Goal: Use online tool/utility: Utilize a website feature to perform a specific function

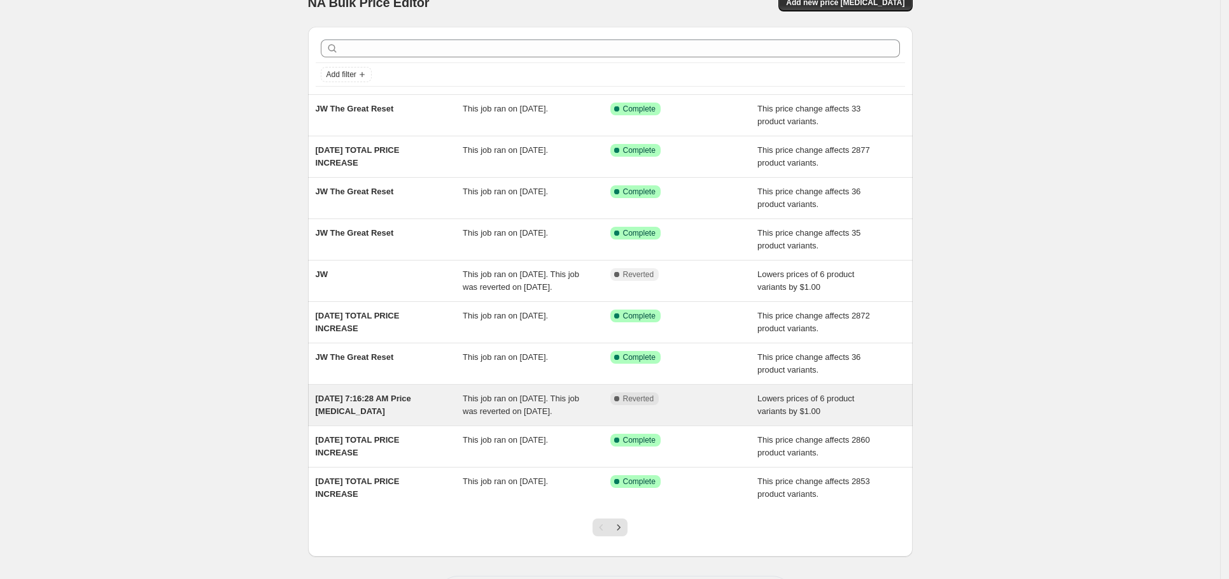
scroll to position [103, 0]
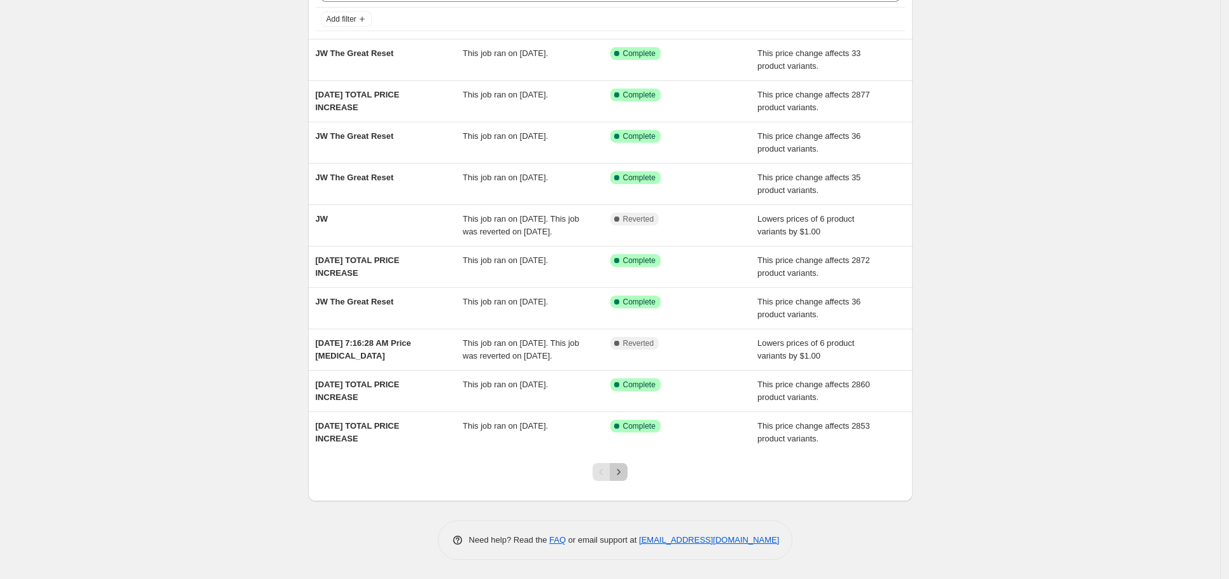
click at [625, 476] on icon "Next" at bounding box center [618, 471] width 13 height 13
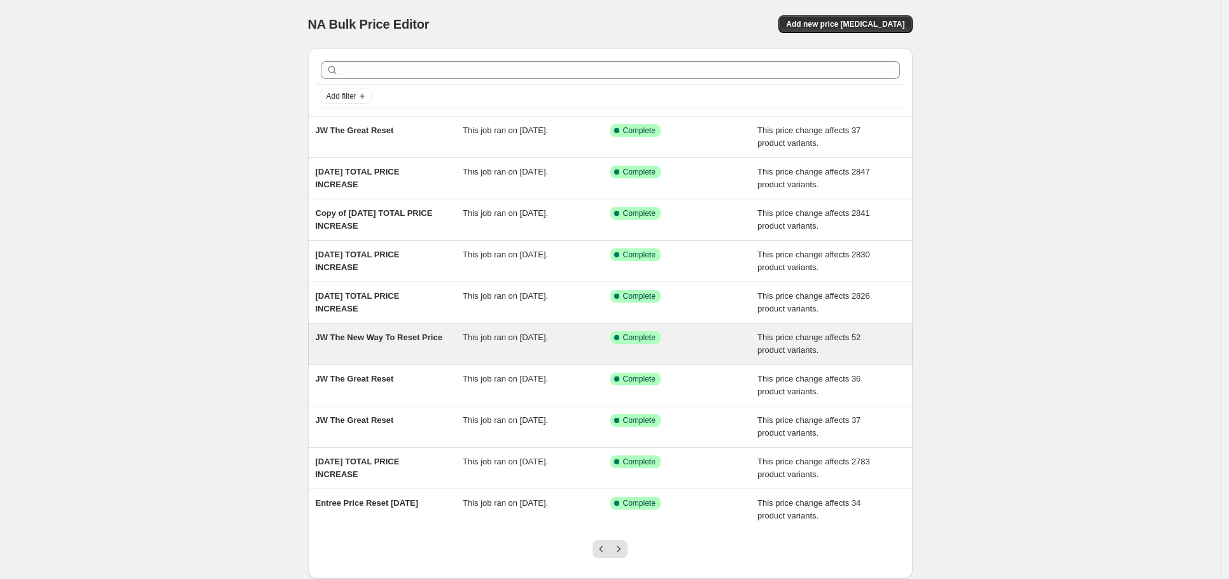
click at [435, 344] on div "JW The New Way To Reset Price" at bounding box center [390, 343] width 148 height 25
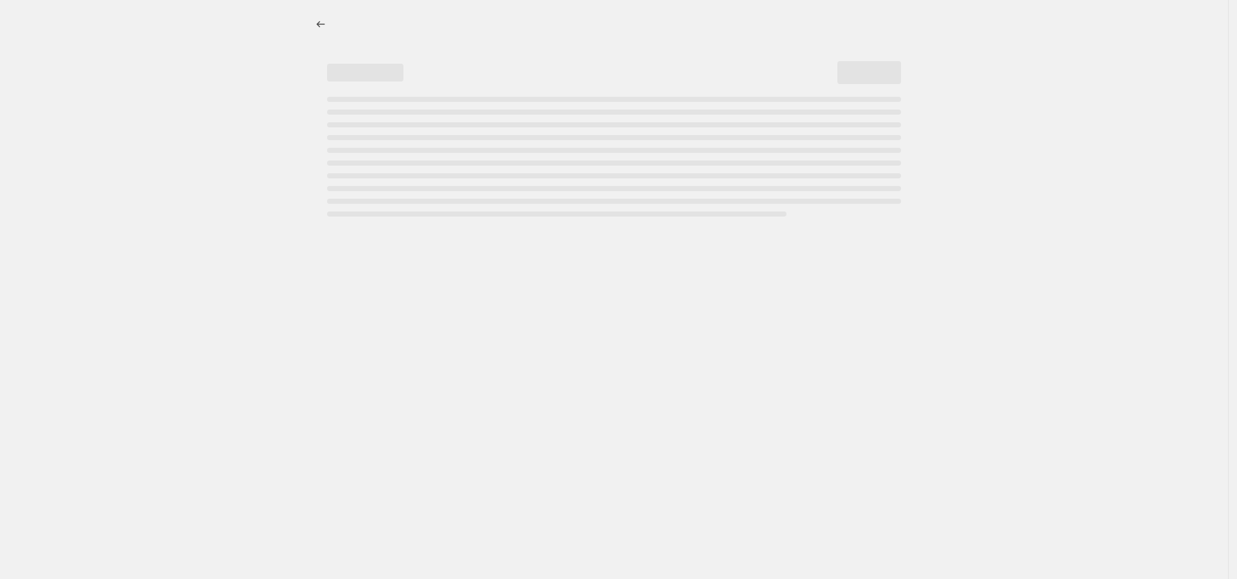
select select "ecap"
select select "no_change"
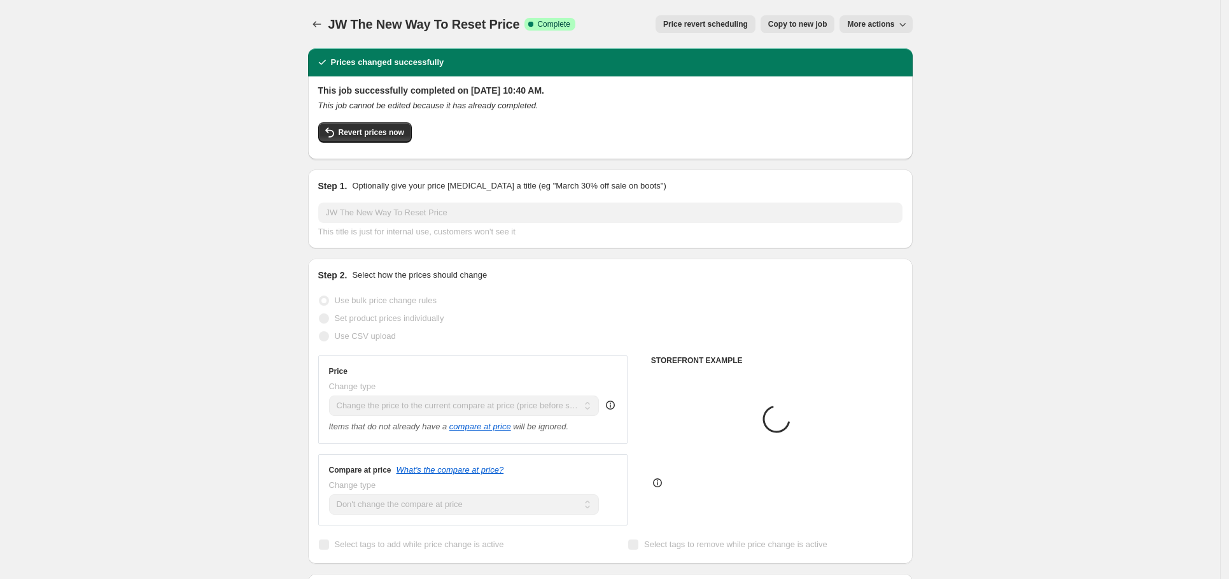
select select "product_type"
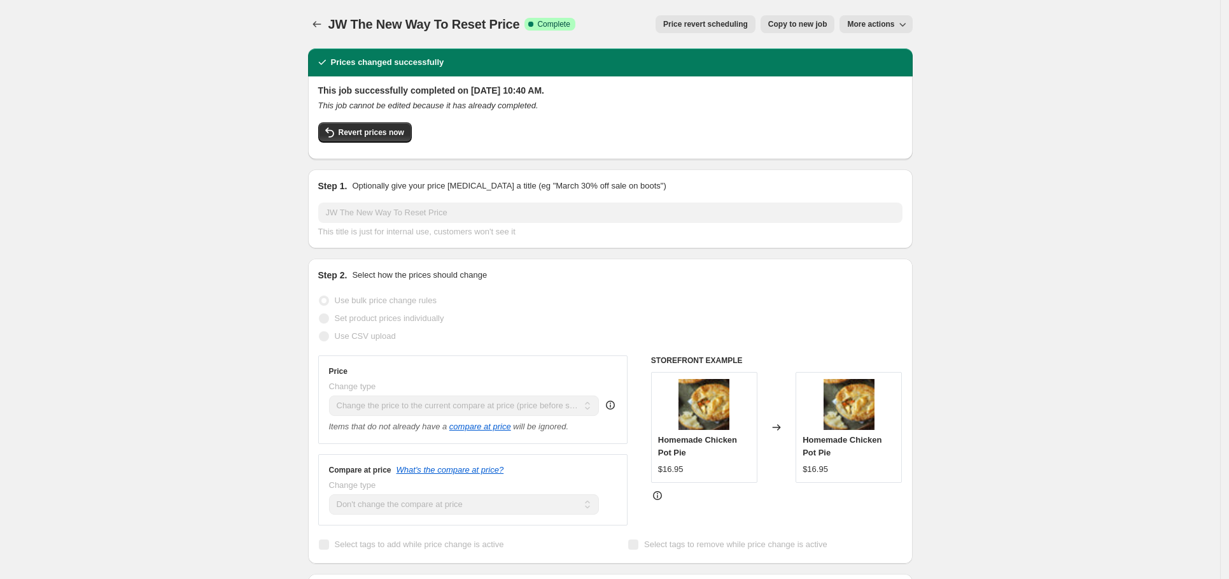
click at [808, 22] on span "Copy to new job" at bounding box center [797, 24] width 59 height 10
select select "ecap"
select select "no_change"
select select "product_type"
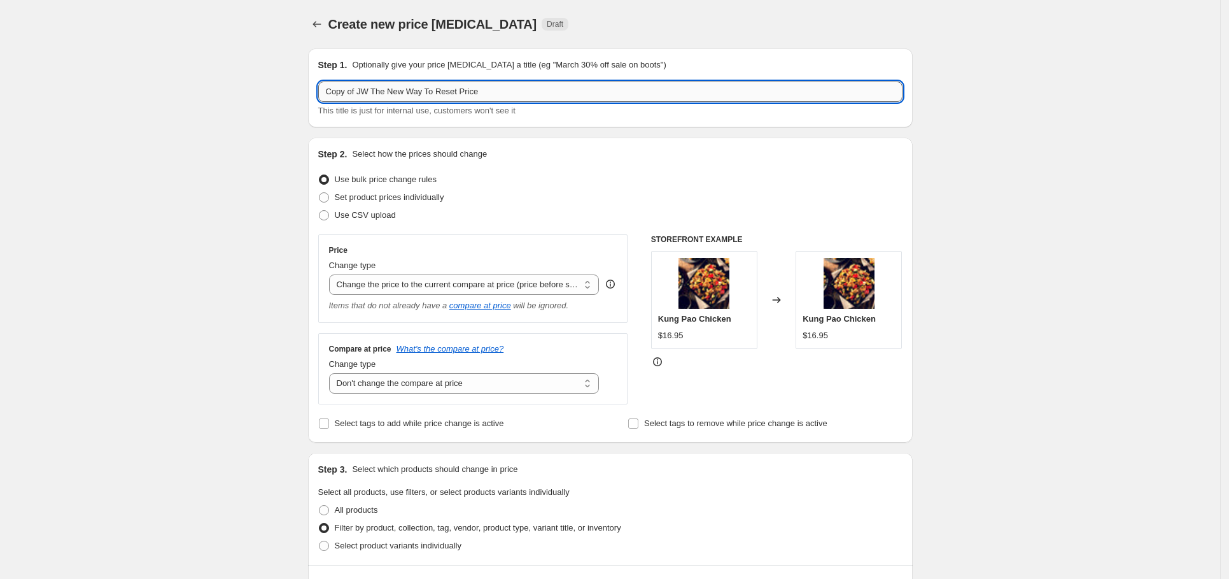
drag, startPoint x: 363, startPoint y: 87, endPoint x: 325, endPoint y: 85, distance: 38.3
click at [325, 84] on input "Copy of JW The New Way To Reset Price" at bounding box center [610, 91] width 584 height 20
type input "JW The New Way To Reset Price"
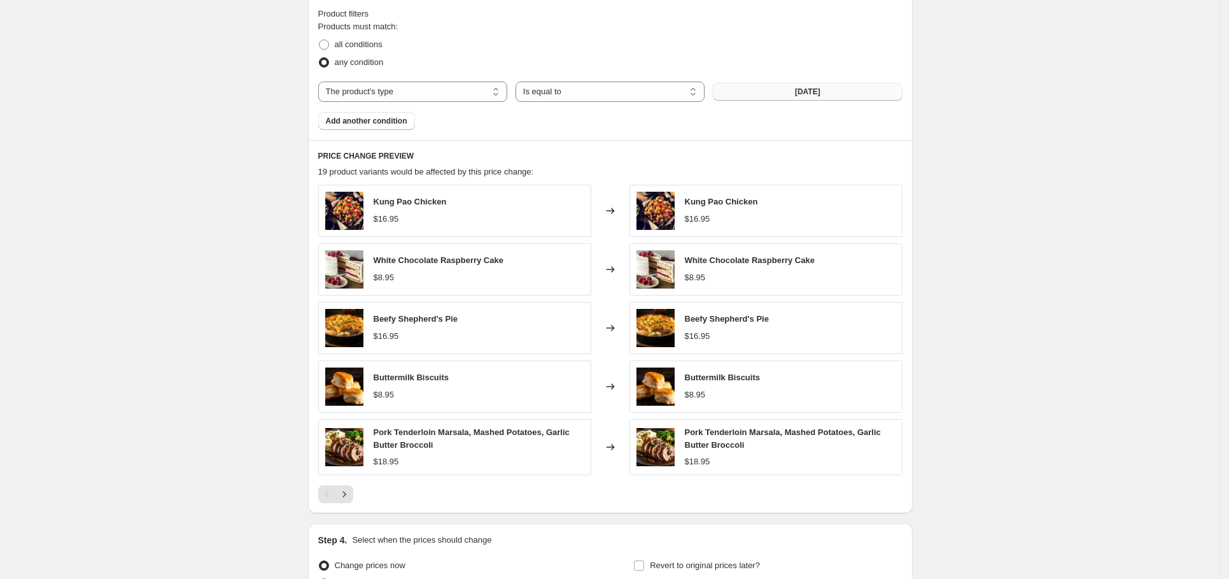
scroll to position [568, 0]
click at [866, 97] on button "[DATE]" at bounding box center [807, 91] width 189 height 18
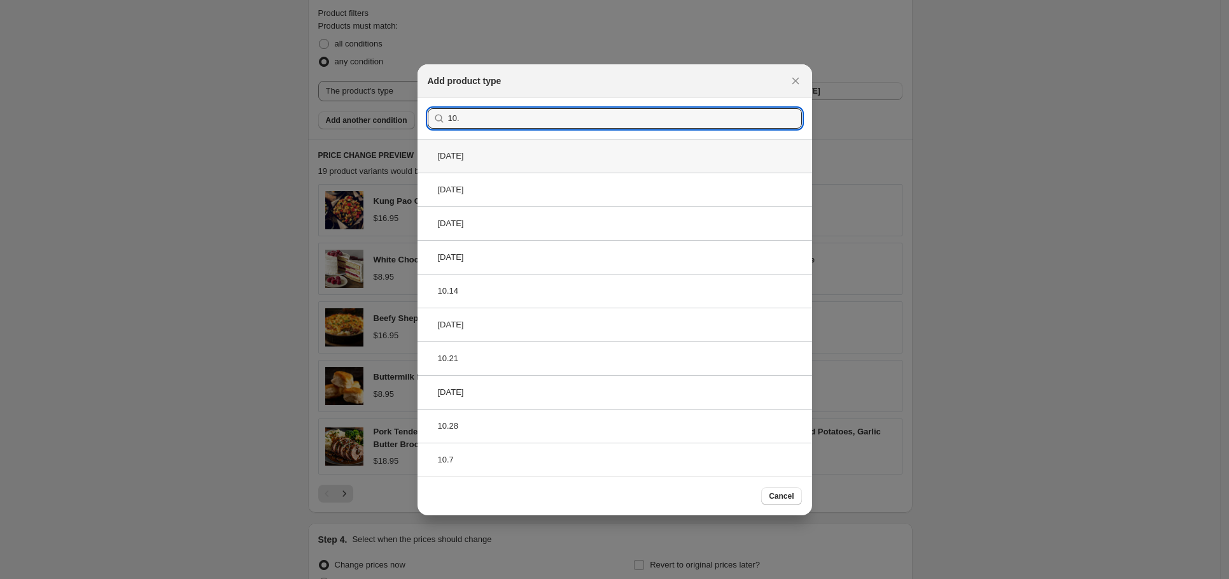
type input "10."
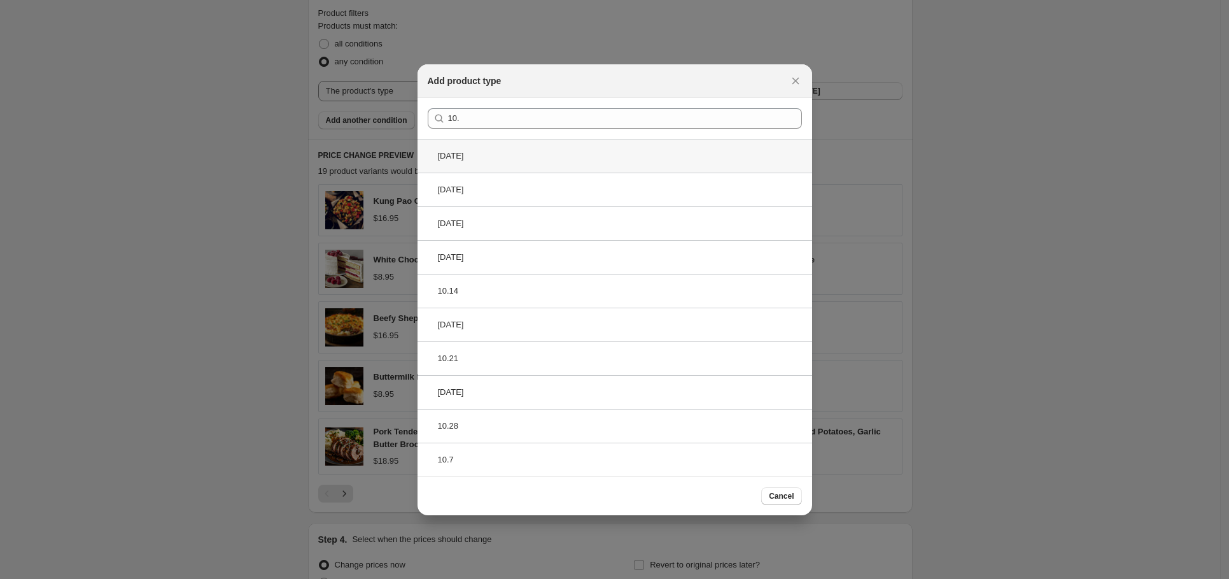
click at [586, 159] on div "[DATE]" at bounding box center [615, 156] width 395 height 34
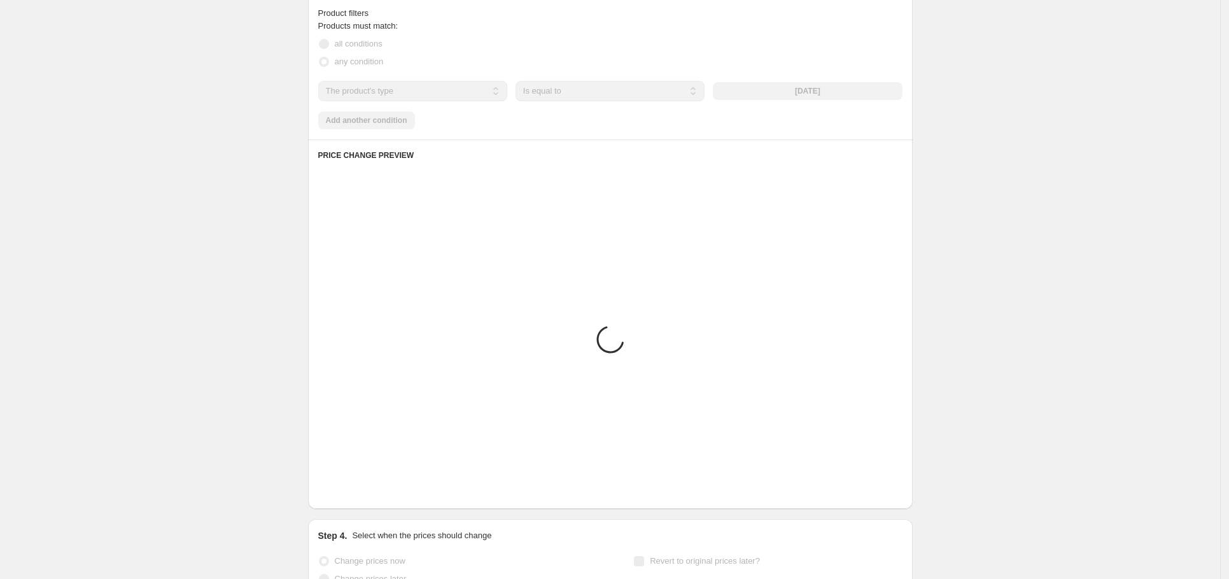
scroll to position [570, 0]
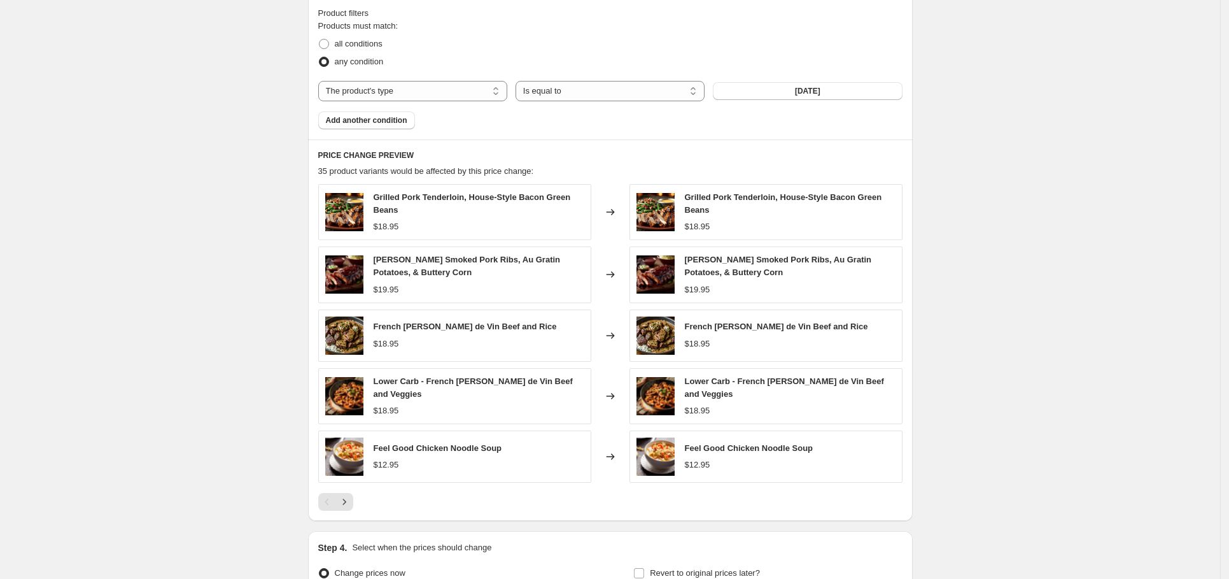
click at [351, 504] on icon "Next" at bounding box center [344, 501] width 13 height 13
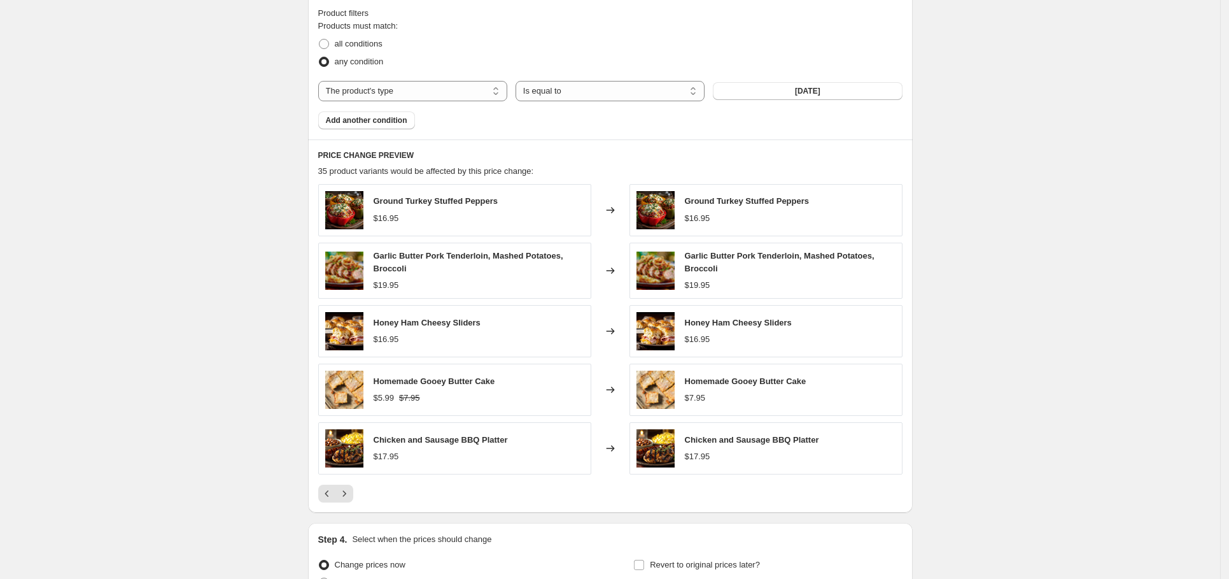
click at [351, 502] on button "Next" at bounding box center [344, 493] width 18 height 18
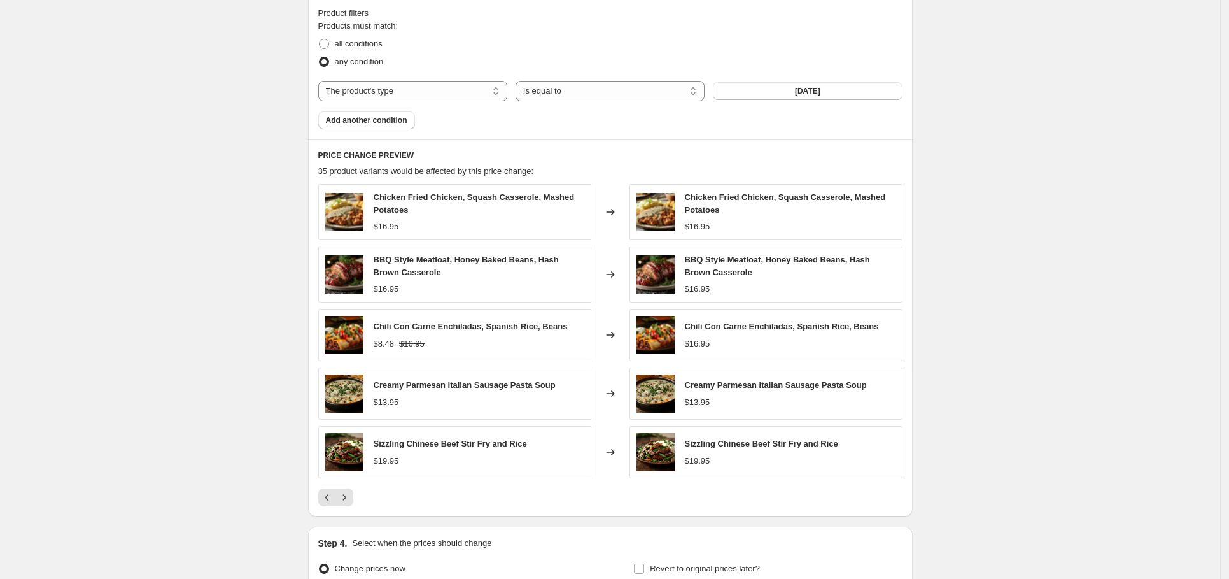
scroll to position [570, 0]
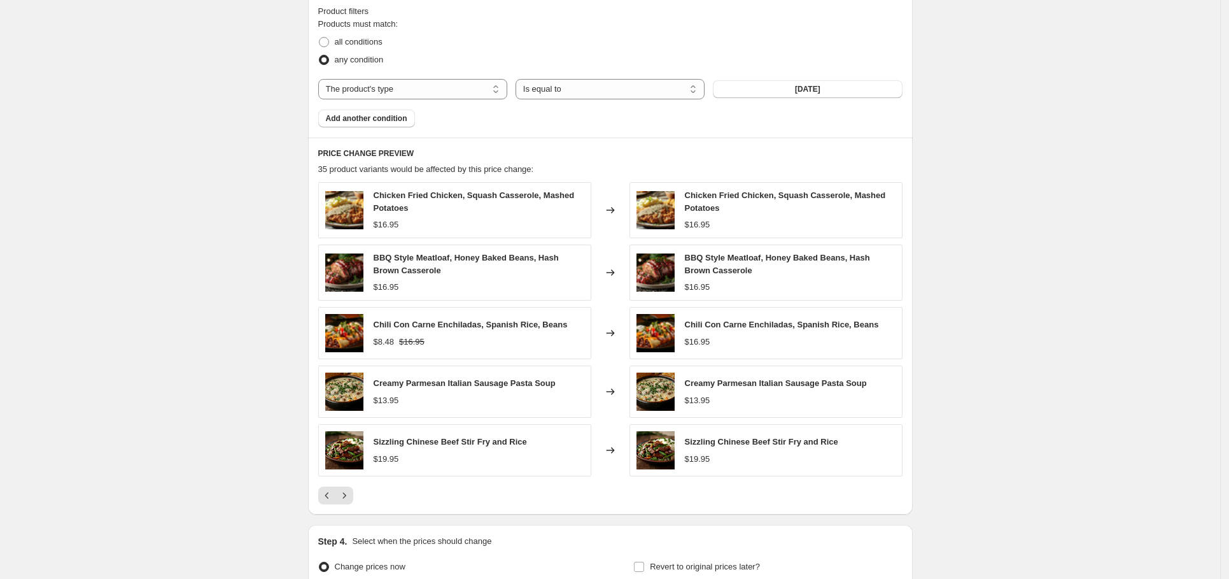
click at [351, 502] on icon "Next" at bounding box center [344, 495] width 13 height 13
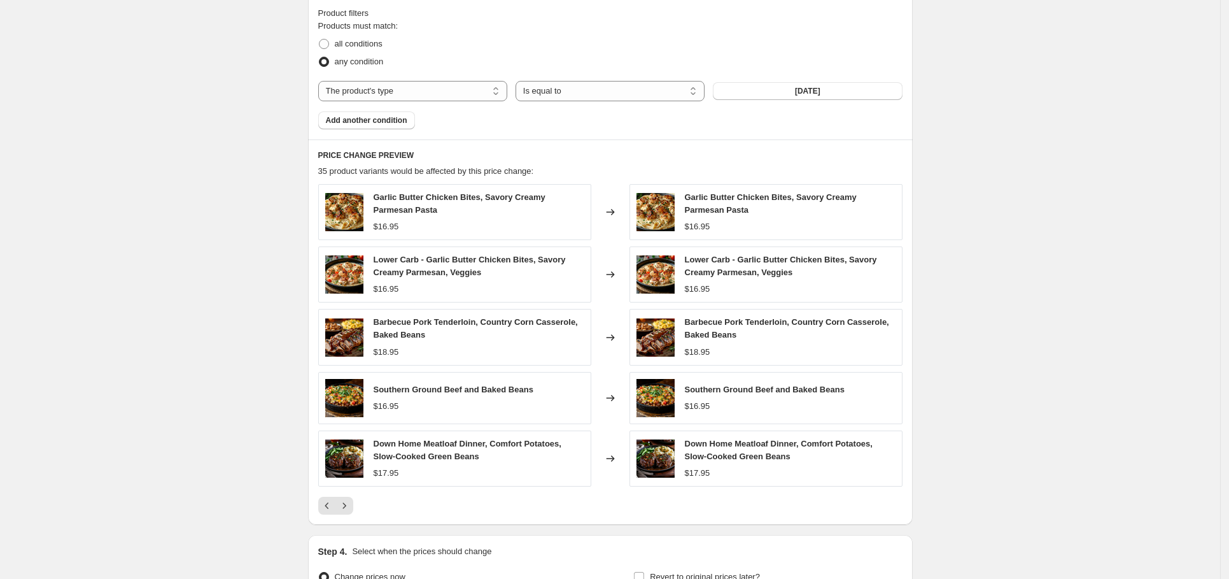
click at [351, 504] on icon "Next" at bounding box center [344, 505] width 13 height 13
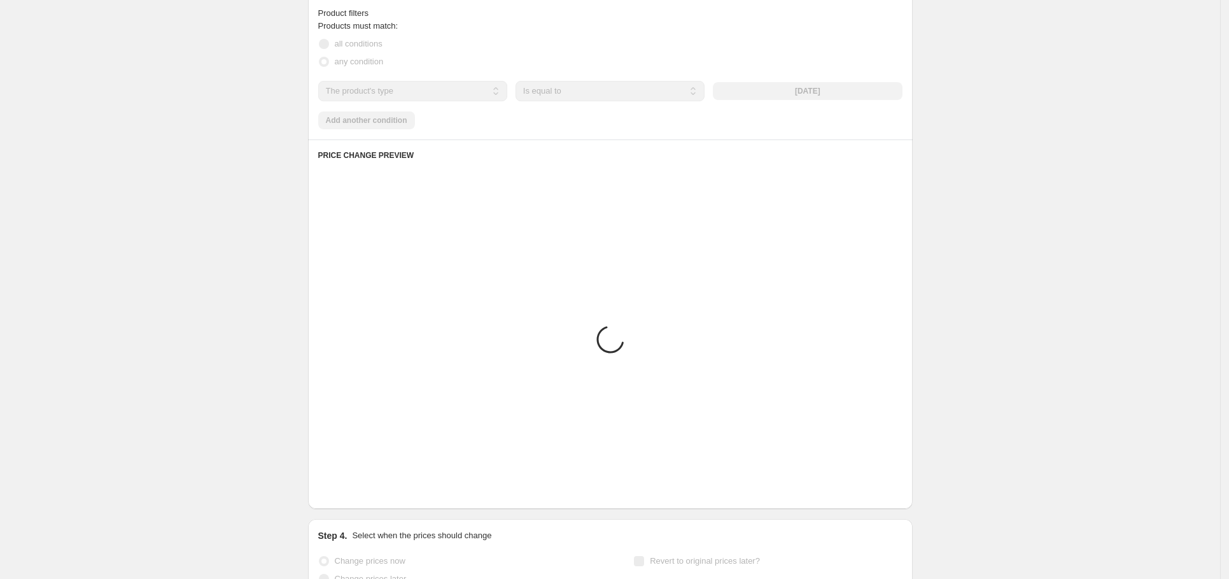
scroll to position [570, 0]
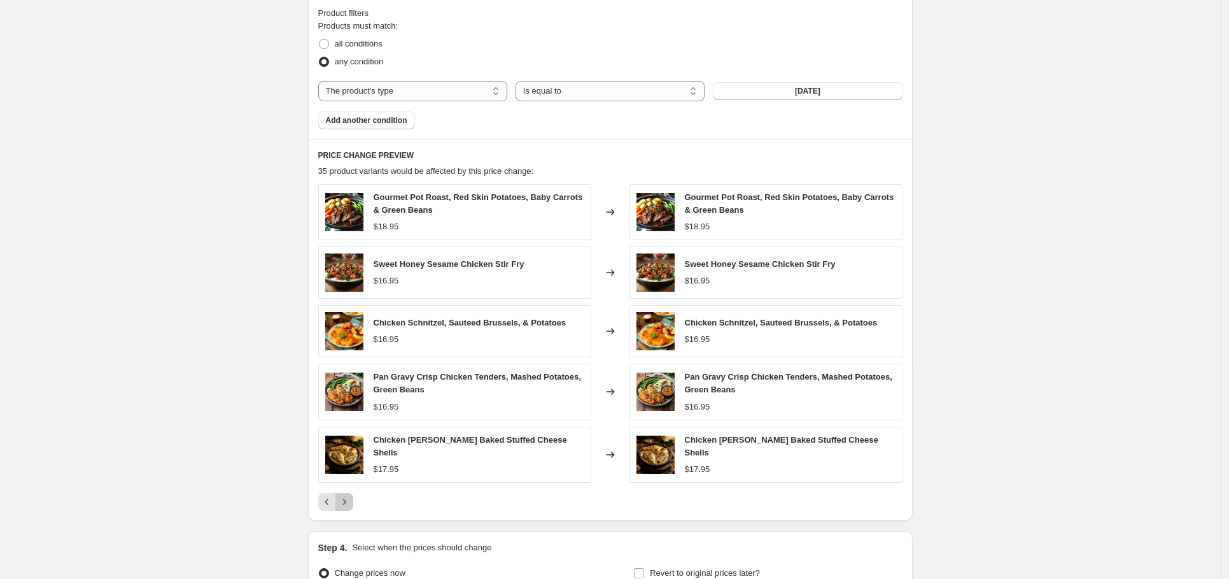
click at [351, 504] on icon "Next" at bounding box center [344, 501] width 13 height 13
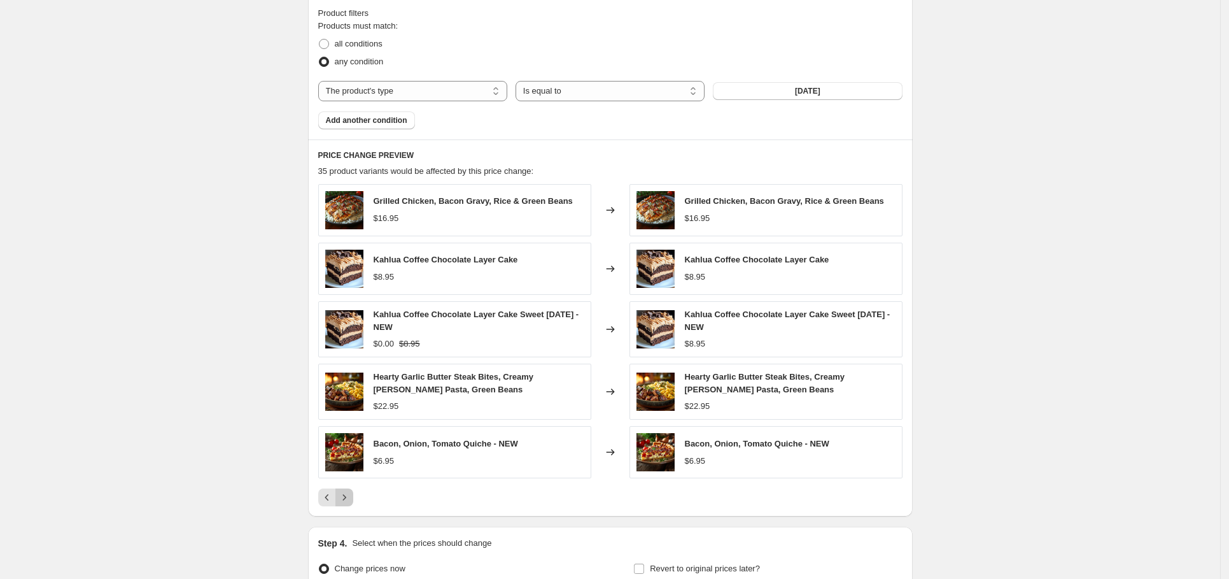
click at [351, 497] on icon "Next" at bounding box center [344, 497] width 13 height 13
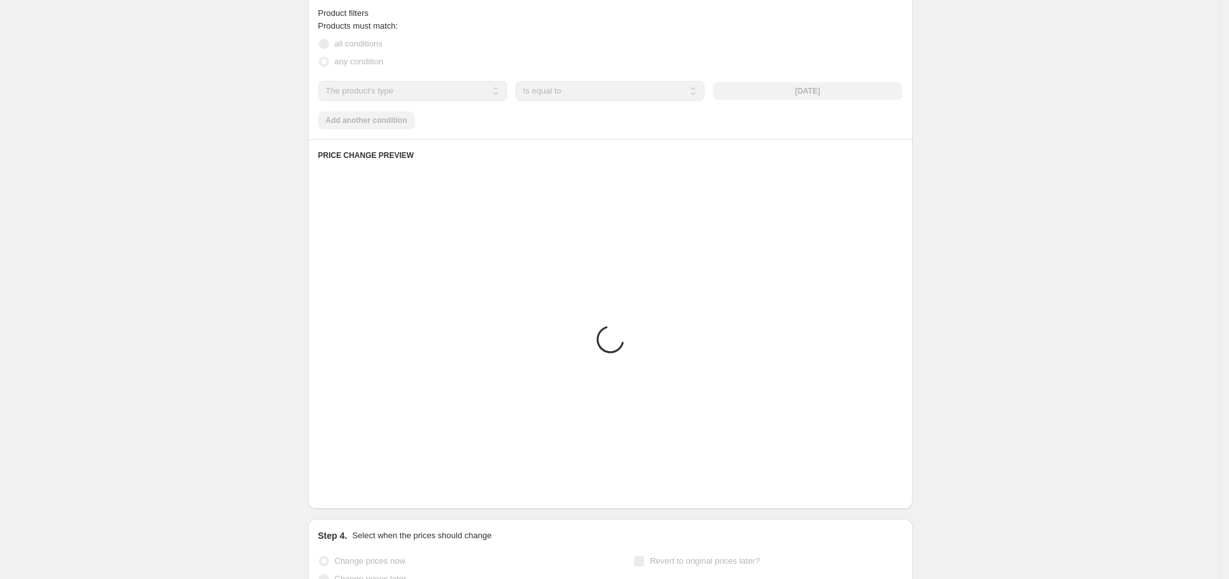
scroll to position [570, 0]
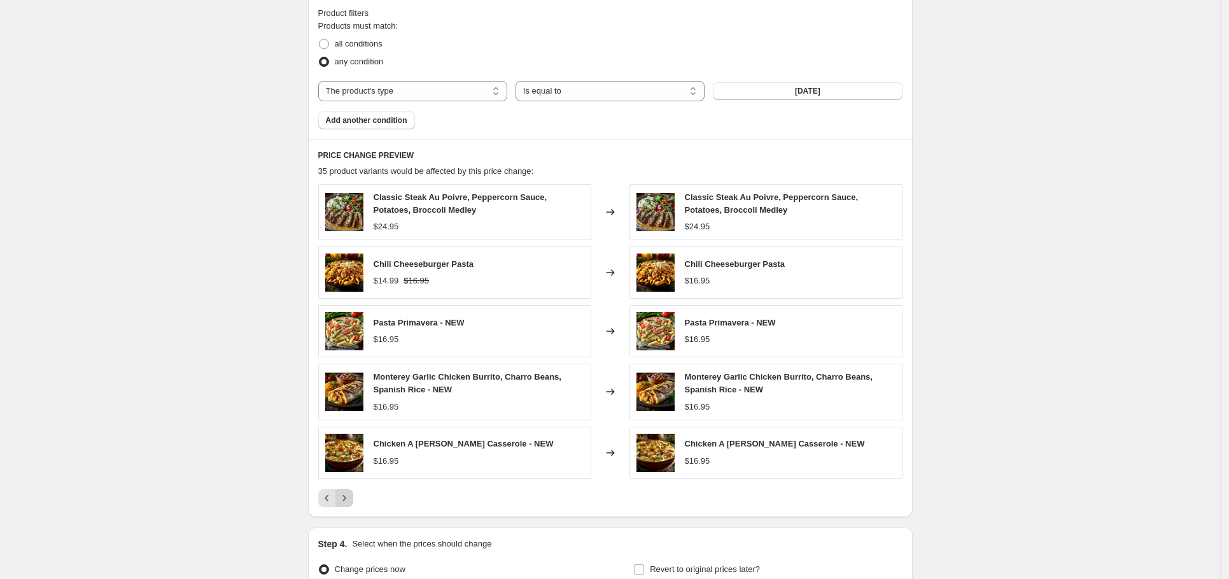
click at [353, 497] on div "Pagination" at bounding box center [344, 498] width 18 height 18
click at [349, 499] on div "Pagination" at bounding box center [344, 498] width 18 height 18
click at [332, 499] on icon "Previous" at bounding box center [327, 497] width 13 height 13
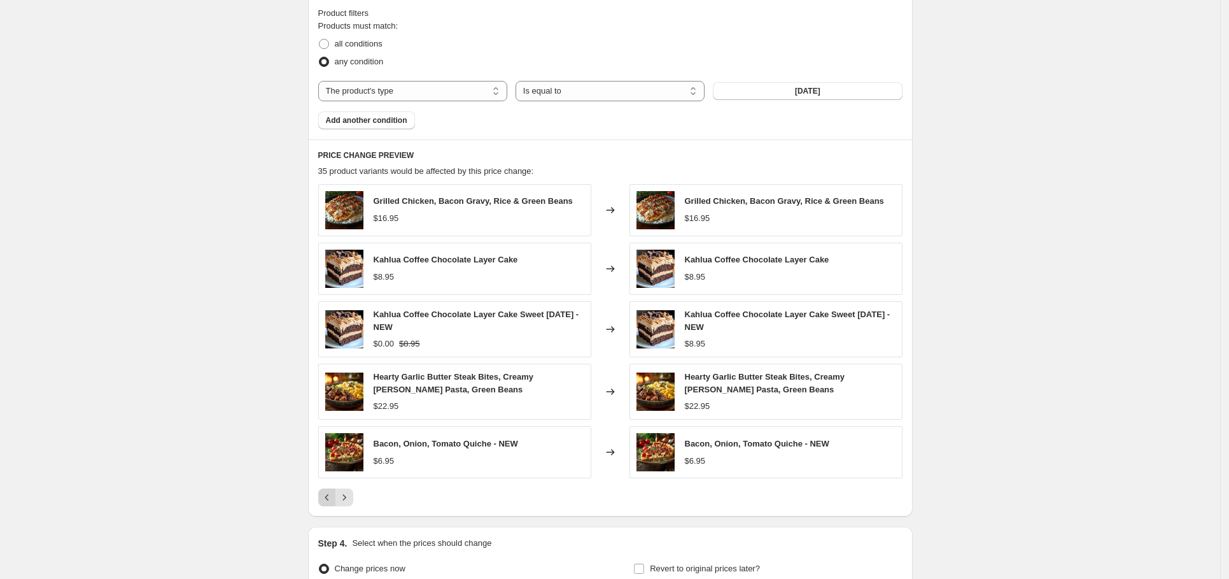
click at [332, 499] on icon "Previous" at bounding box center [327, 497] width 13 height 13
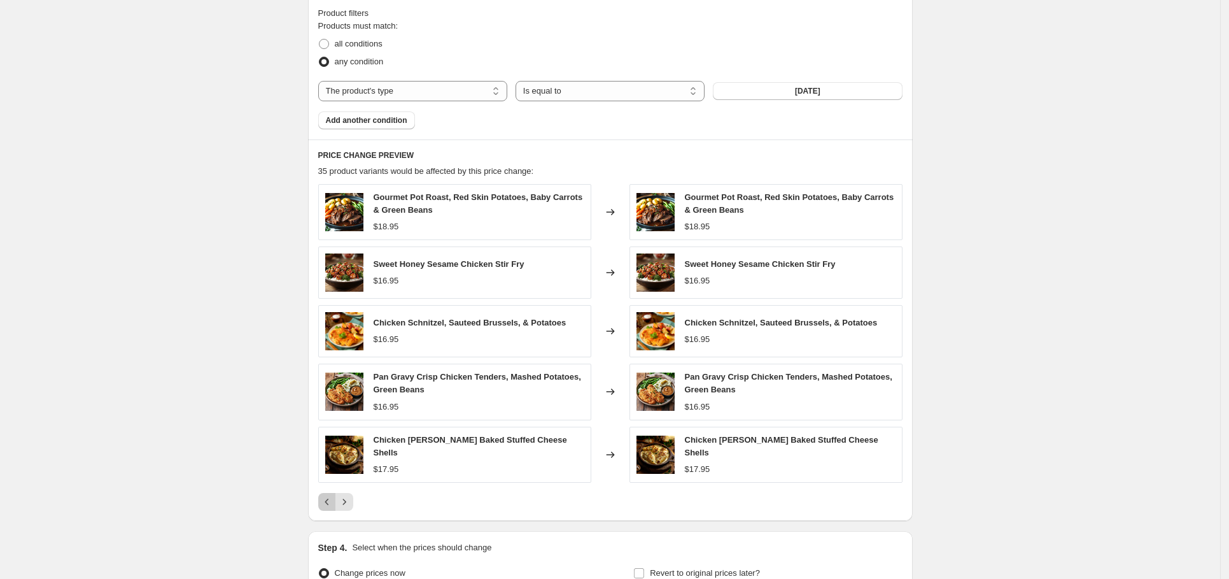
click at [332, 499] on icon "Previous" at bounding box center [327, 501] width 13 height 13
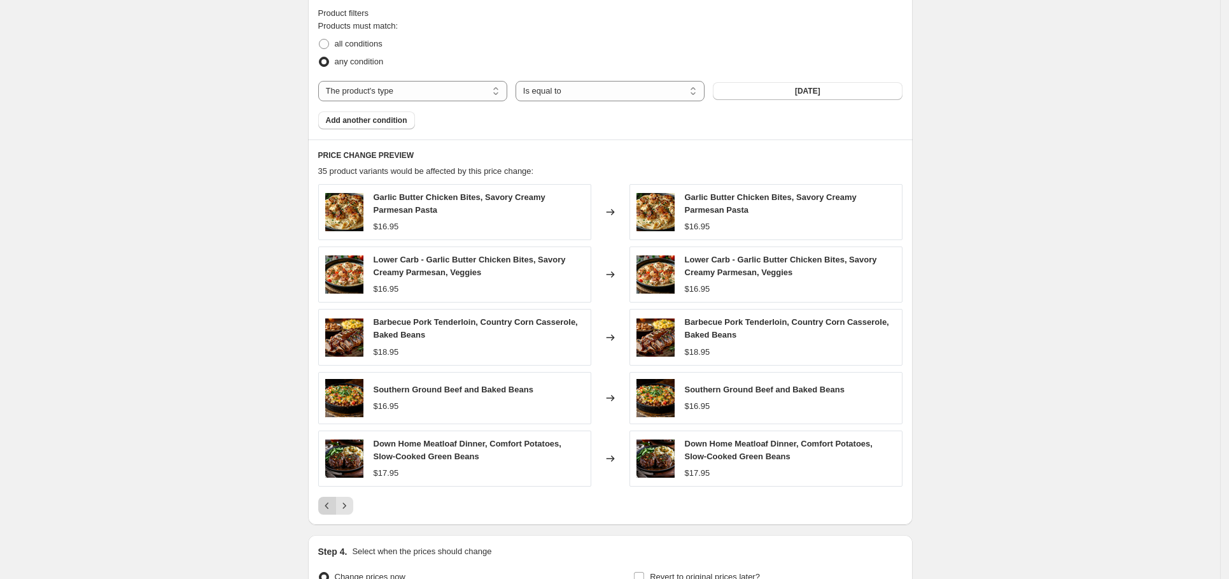
click at [332, 499] on button "Previous" at bounding box center [327, 506] width 18 height 18
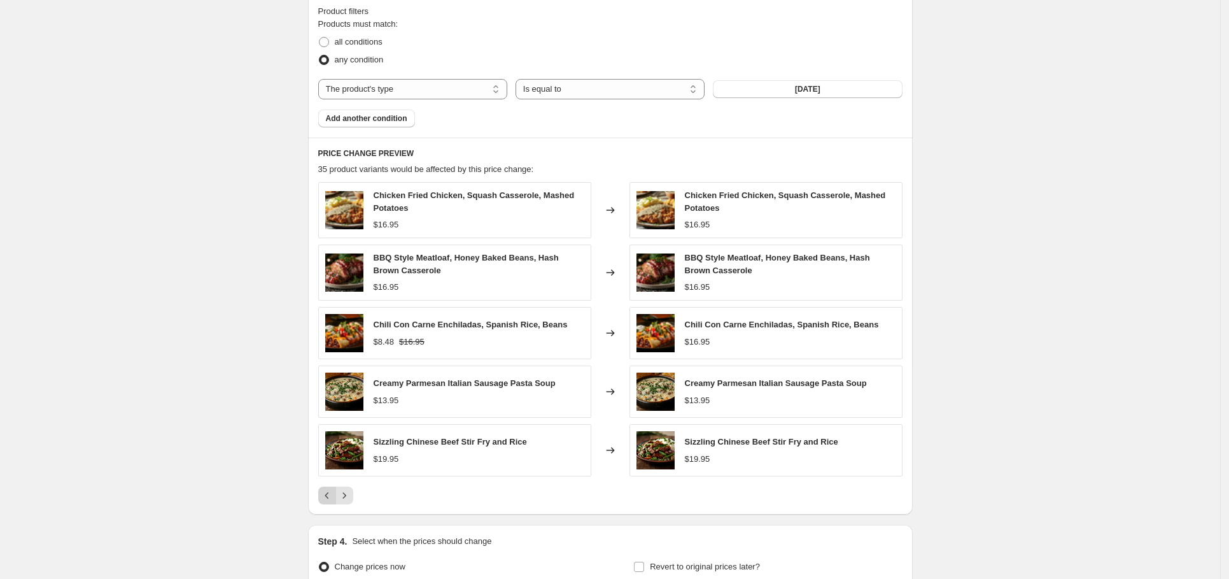
click at [332, 499] on icon "Previous" at bounding box center [327, 495] width 13 height 13
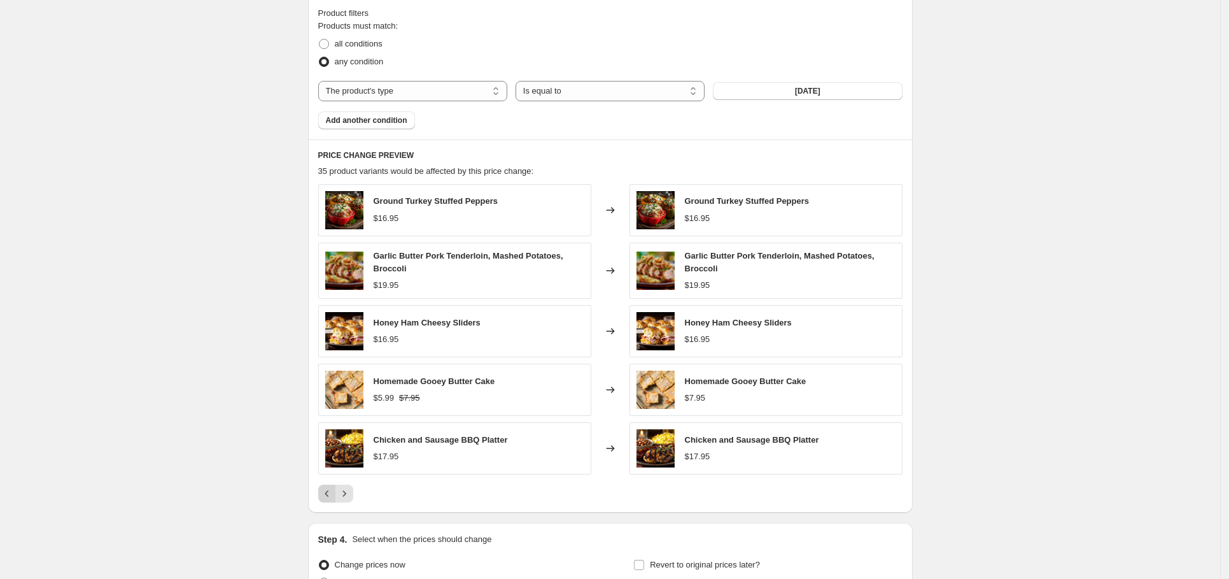
click at [332, 499] on icon "Previous" at bounding box center [327, 493] width 13 height 13
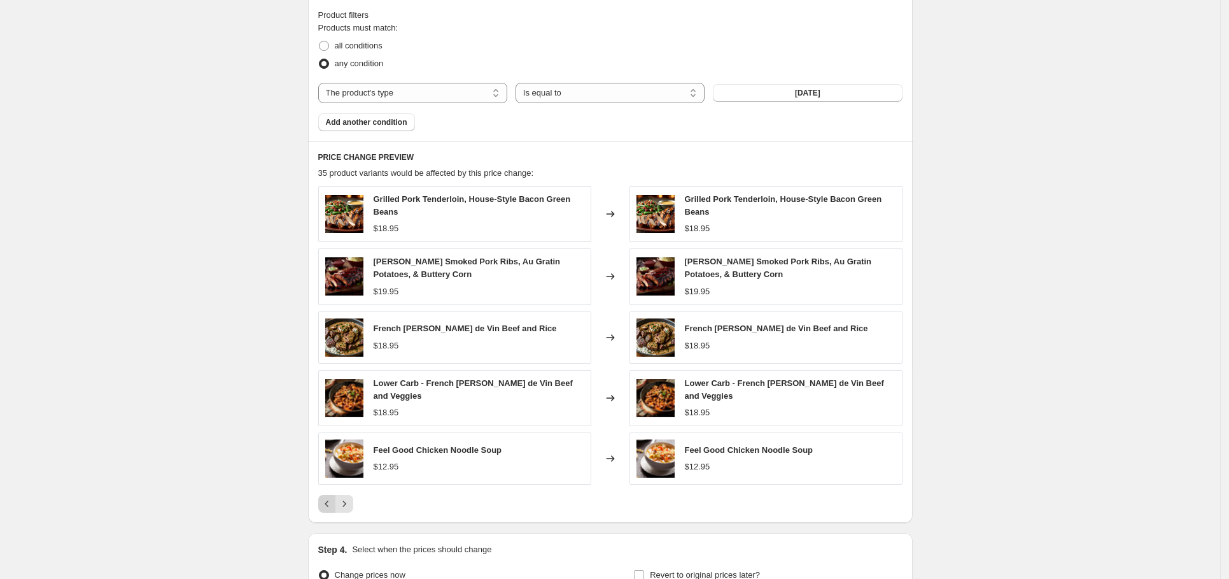
scroll to position [570, 0]
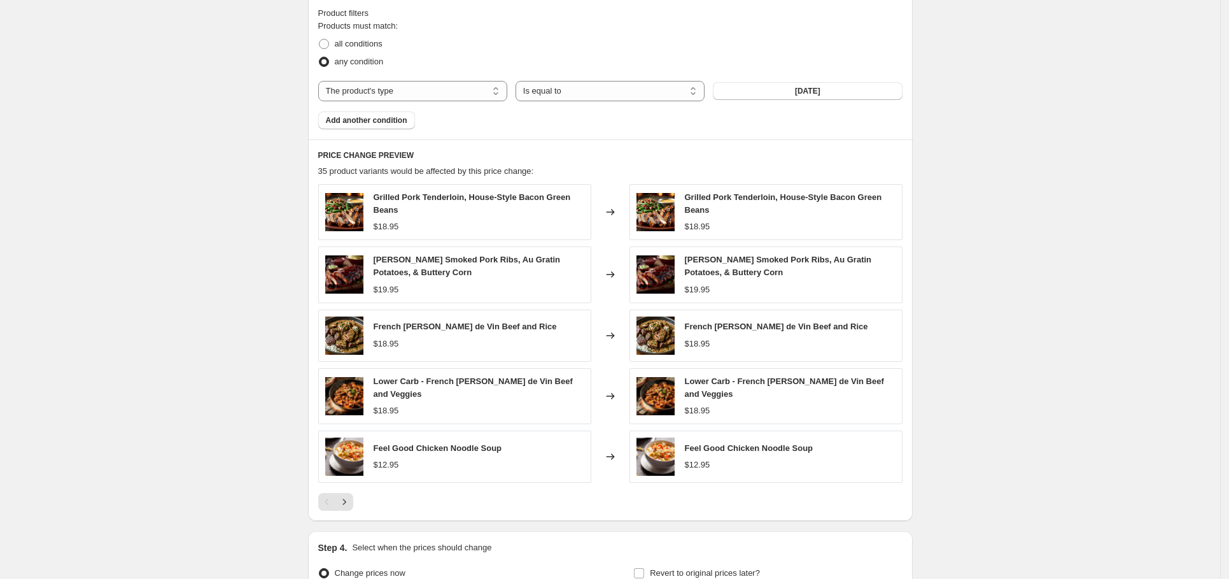
click at [330, 505] on div "Pagination" at bounding box center [327, 502] width 18 height 18
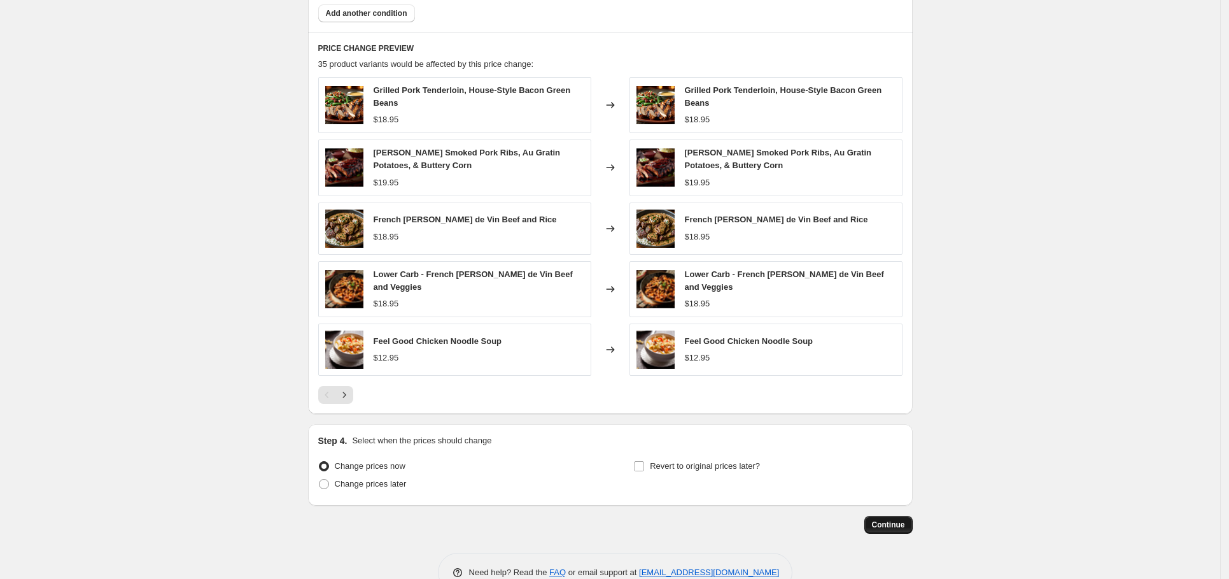
scroll to position [678, 0]
click at [885, 528] on span "Continue" at bounding box center [888, 524] width 33 height 10
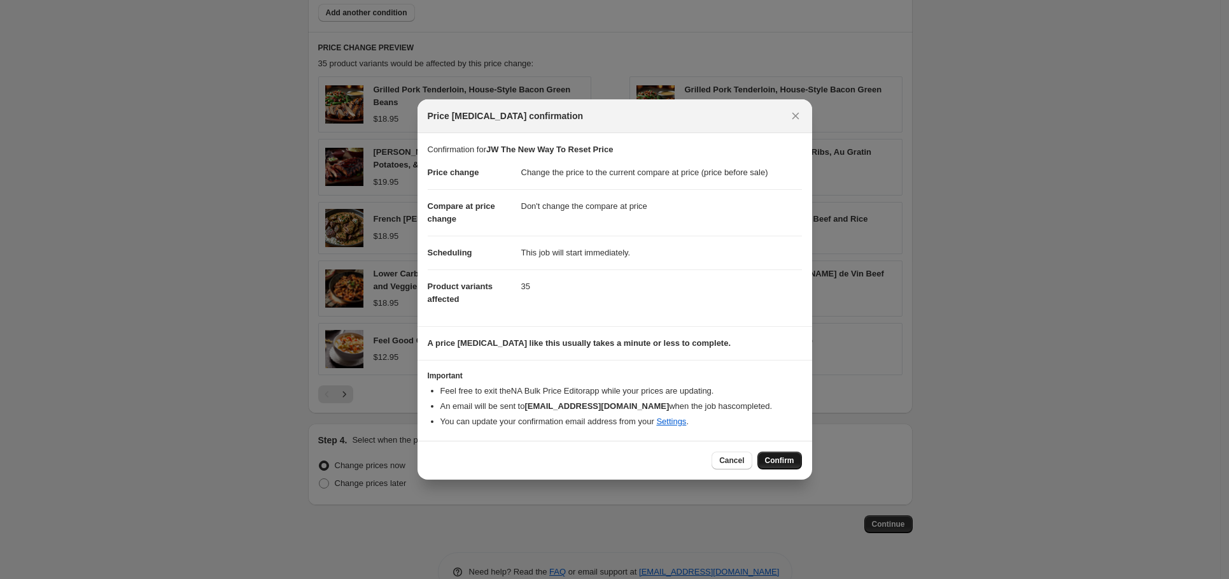
click at [773, 460] on span "Confirm" at bounding box center [779, 460] width 29 height 10
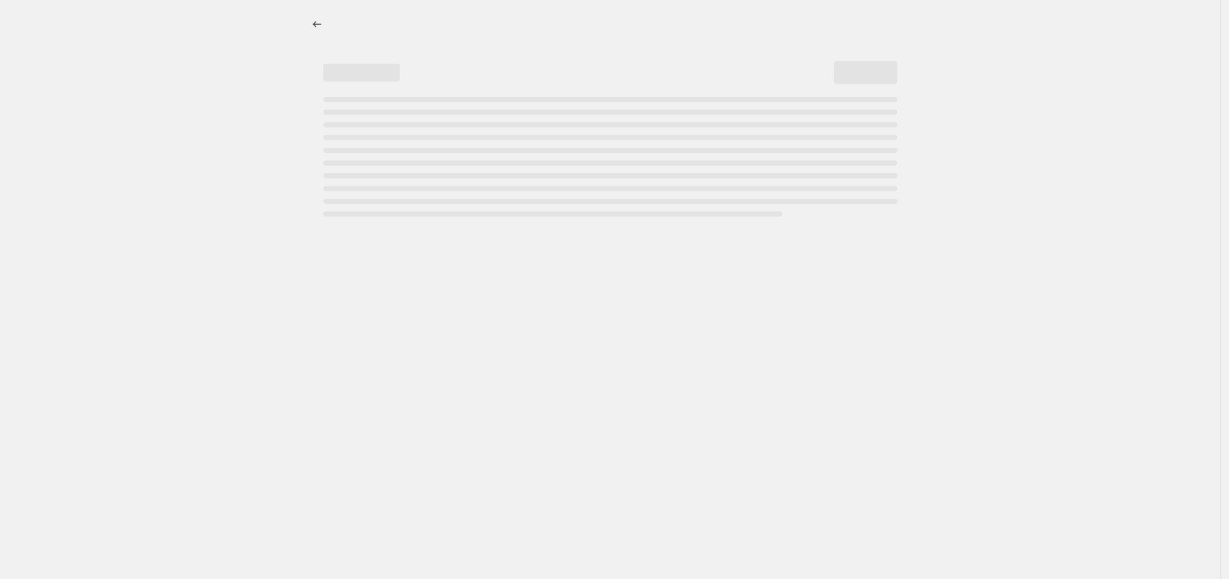
select select "ecap"
select select "no_change"
select select "product_type"
